Goal: Information Seeking & Learning: Learn about a topic

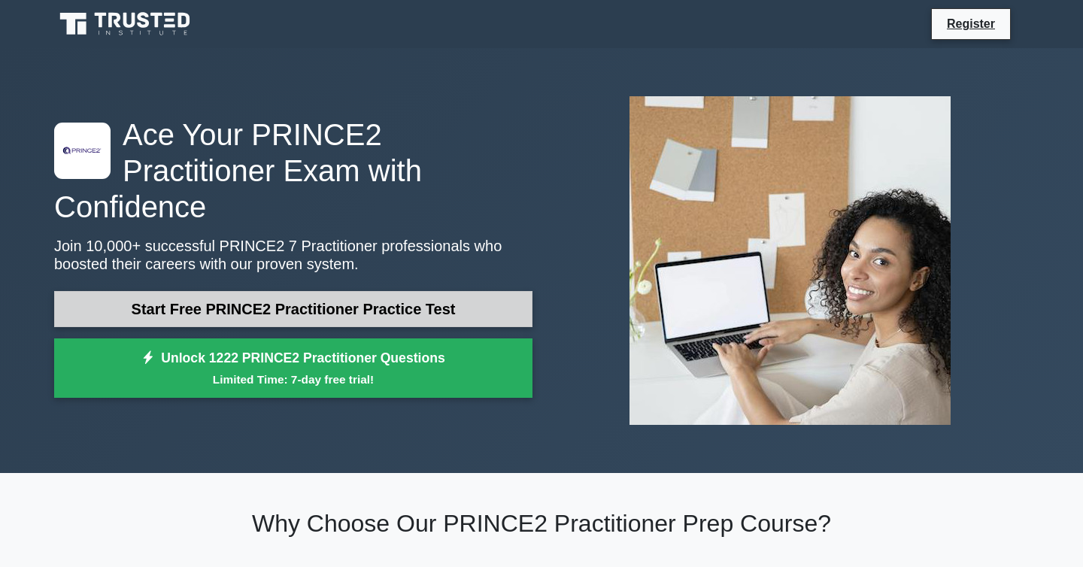
click at [457, 292] on link "Start Free PRINCE2 Practitioner Practice Test" at bounding box center [293, 309] width 478 height 36
click at [209, 294] on link "Start Free PRINCE2 Practitioner Practice Test" at bounding box center [293, 309] width 478 height 36
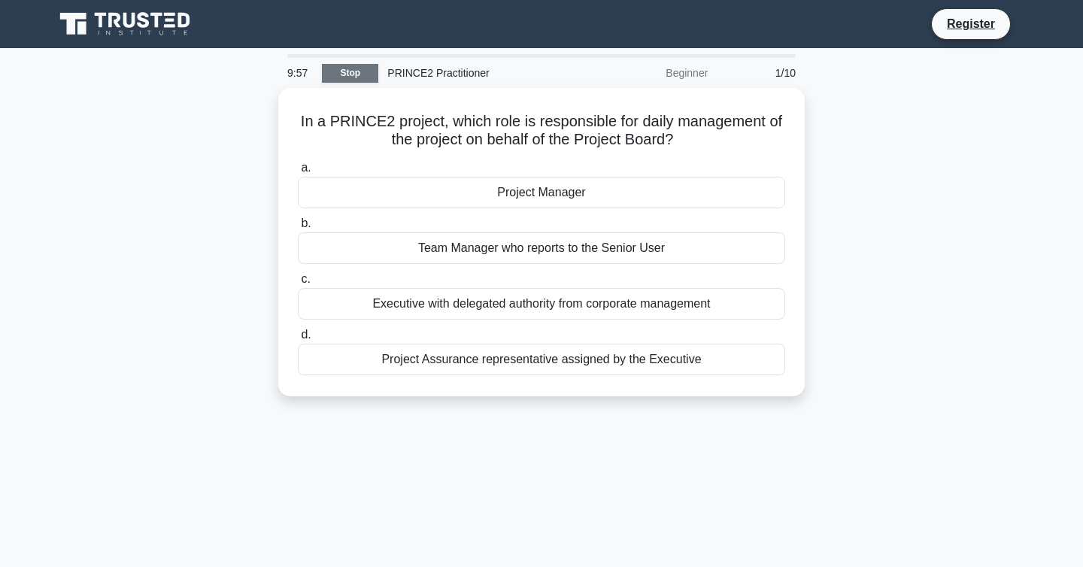
click at [357, 66] on link "Stop" at bounding box center [350, 73] width 56 height 19
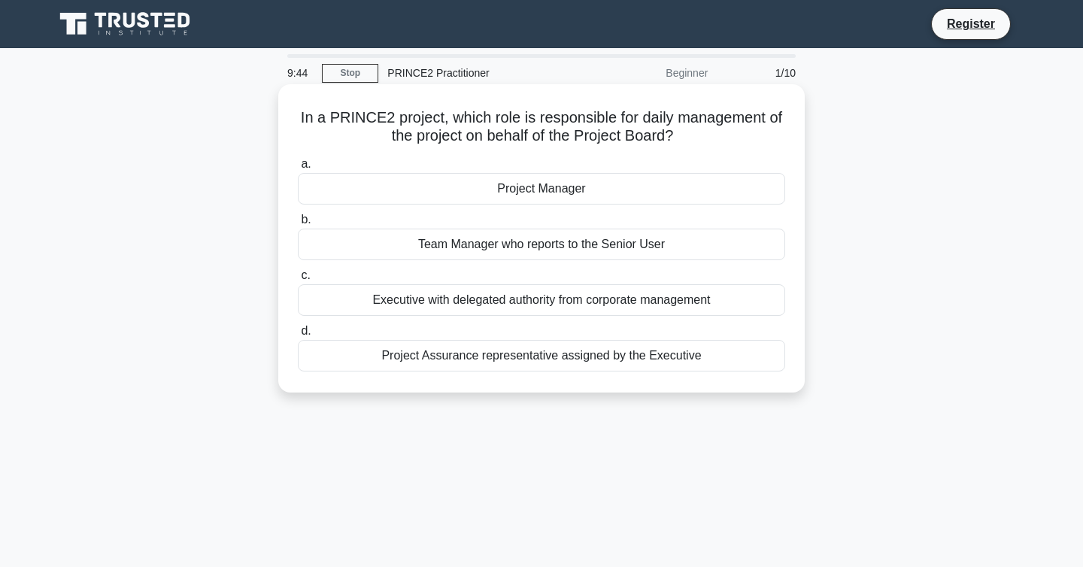
click at [577, 194] on div "Project Manager" at bounding box center [541, 189] width 487 height 32
click at [298, 169] on input "a. Project Manager" at bounding box center [298, 164] width 0 height 10
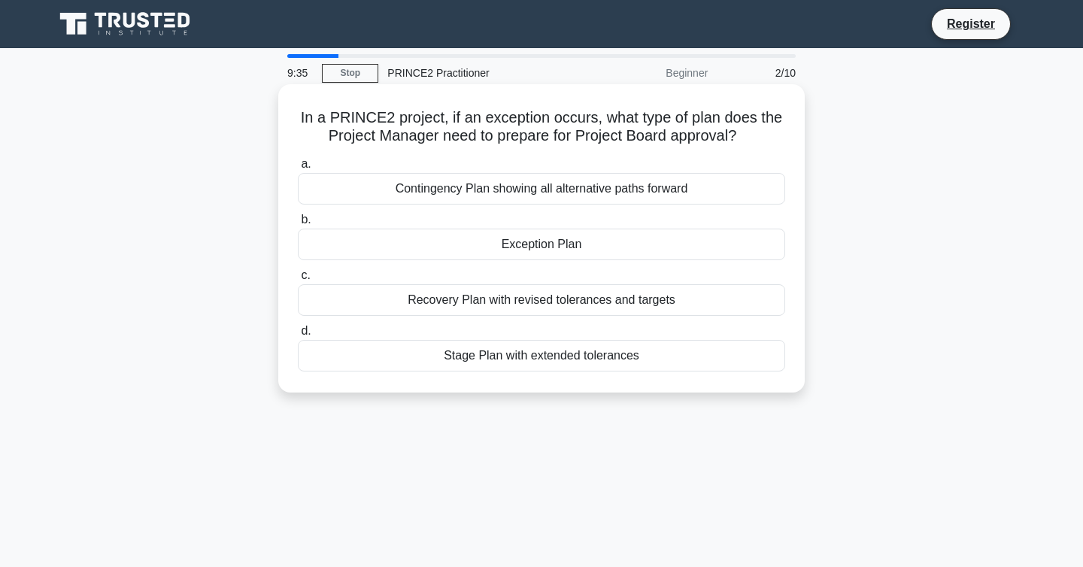
click at [545, 247] on div "Exception Plan" at bounding box center [541, 245] width 487 height 32
click at [298, 225] on input "b. Exception Plan" at bounding box center [298, 220] width 0 height 10
